Goal: Task Accomplishment & Management: Complete application form

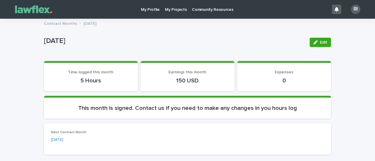
click at [169, 11] on p "My Projects" at bounding box center [176, 6] width 22 height 12
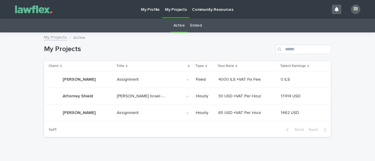
click at [63, 97] on p "Attorney Shield" at bounding box center [78, 96] width 31 height 6
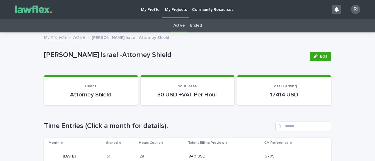
scroll to position [29, 0]
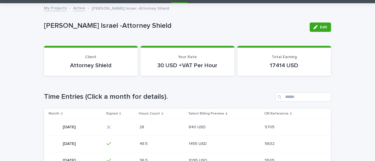
click at [66, 126] on p "[DATE]" at bounding box center [70, 127] width 14 height 6
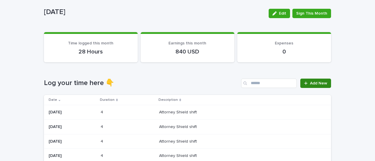
click at [320, 83] on span "Add New" at bounding box center [318, 83] width 17 height 4
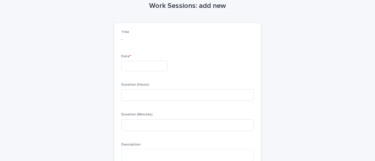
scroll to position [30, 0]
click at [158, 67] on input "text" at bounding box center [144, 66] width 46 height 10
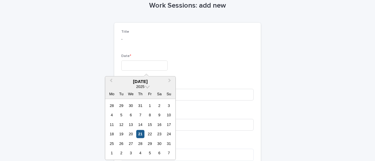
click at [141, 132] on div "21" at bounding box center [140, 134] width 8 height 8
type input "*********"
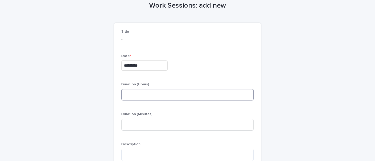
click at [140, 93] on input at bounding box center [187, 95] width 132 height 12
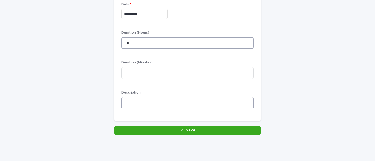
scroll to position [88, 0]
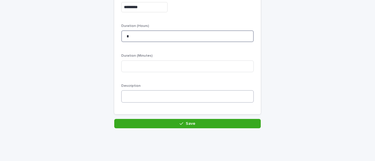
type input "*"
click at [143, 95] on textarea at bounding box center [187, 97] width 132 height 12
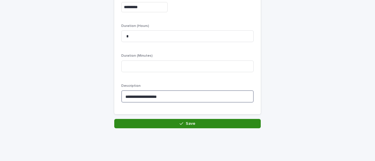
type textarea "**********"
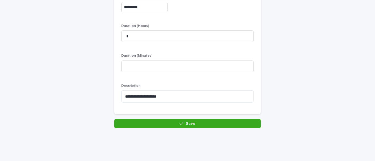
click at [187, 124] on span "Save" at bounding box center [191, 124] width 10 height 4
